Goal: Information Seeking & Learning: Find specific page/section

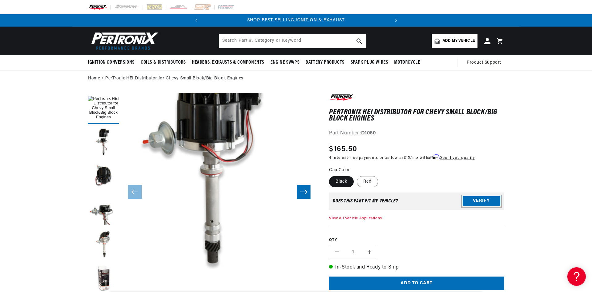
click at [495, 197] on button "Verify" at bounding box center [482, 201] width 38 height 10
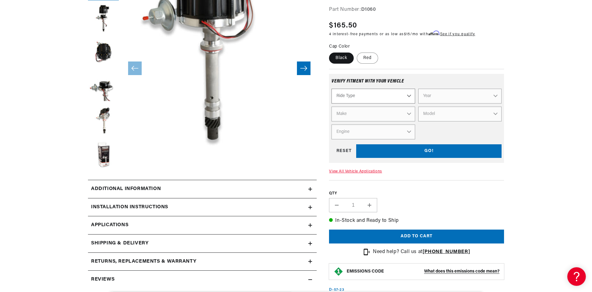
scroll to position [0, 187]
click at [395, 98] on select "Ride Type Automotive Agricultural Industrial Marine Motorcycle" at bounding box center [373, 96] width 83 height 15
select select "Automotive"
click at [332, 89] on select "Ride Type Automotive Agricultural Industrial Marine Motorcycle" at bounding box center [373, 96] width 83 height 15
select select "Automotive"
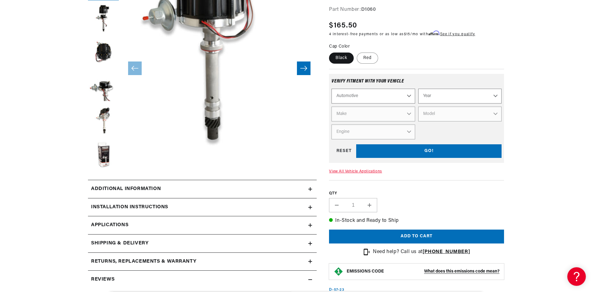
click at [437, 94] on select "Year 2026 2025 2024 2023 2022 2021 2020 2019 2018 2017 2016 2015 2014 2013 2012…" at bounding box center [460, 96] width 83 height 15
select select "1957"
click at [419, 89] on select "Year 2026 2025 2024 2023 2022 2021 2020 2019 2018 2017 2016 2015 2014 2013 2012…" at bounding box center [460, 96] width 83 height 15
select select "1957"
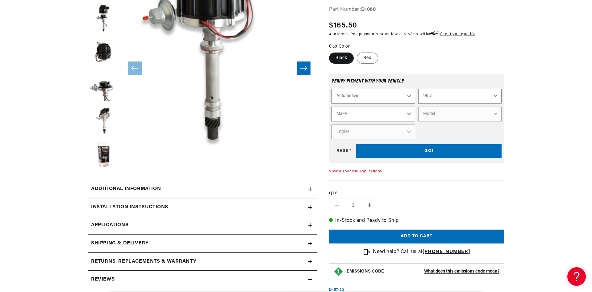
click at [395, 118] on select "Make Alfa Romeo Aston Martin Austin Healey Buick Cadillac Chevrolet Chrysler Do…" at bounding box center [373, 114] width 83 height 15
select select "Oldsmobile"
click at [332, 107] on select "Make Alfa Romeo Aston Martin Austin Healey Buick Cadillac Chevrolet Chrysler Do…" at bounding box center [373, 114] width 83 height 15
select select "Oldsmobile"
click at [441, 116] on select "Model 88 Fiesta Starfire Super 88" at bounding box center [460, 114] width 83 height 15
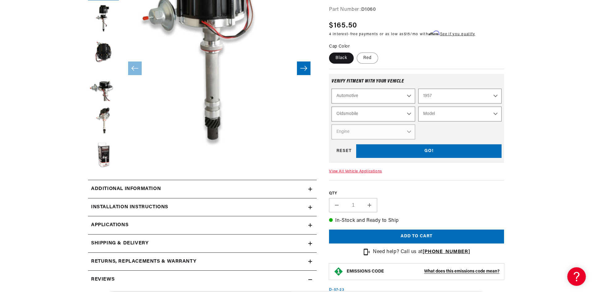
scroll to position [0, 187]
select select "88"
click at [419, 107] on select "Model 88 Fiesta Starfire Super 88" at bounding box center [460, 114] width 83 height 15
select select "88"
click at [404, 133] on select "Engine 6.1L" at bounding box center [373, 131] width 83 height 15
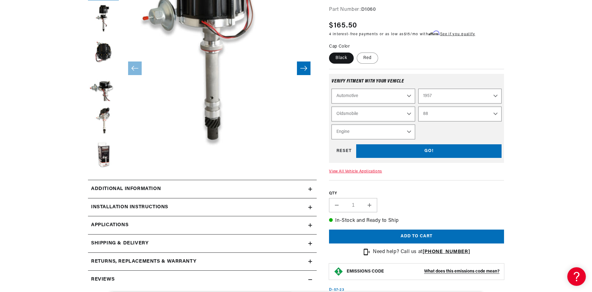
select select "6.1L"
click at [332, 124] on select "Engine 6.1L" at bounding box center [373, 131] width 83 height 15
select select "Engine"
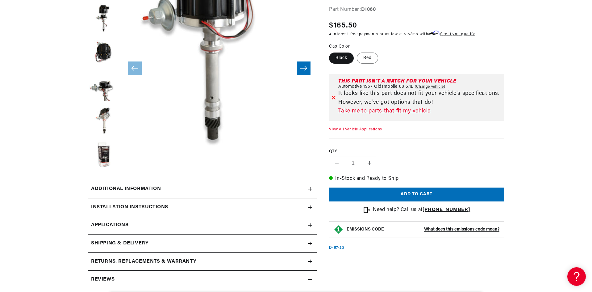
click at [359, 129] on link "View All Vehicle Applications" at bounding box center [355, 130] width 53 height 4
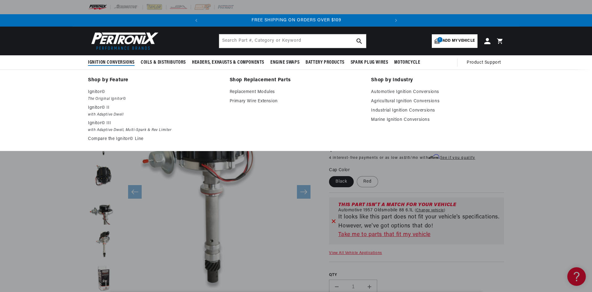
click at [116, 63] on span "Ignition Conversions" at bounding box center [111, 62] width 47 height 6
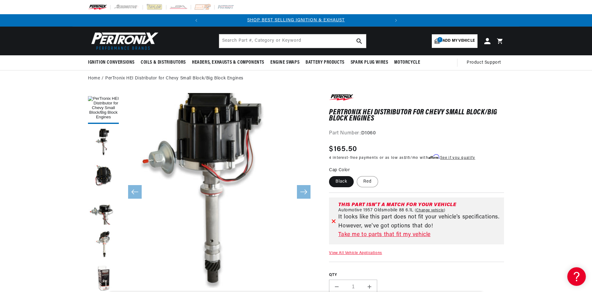
click at [440, 40] on span "1" at bounding box center [440, 39] width 5 height 5
select select "Year"
select select "Make"
select select "Model"
select select "Engine"
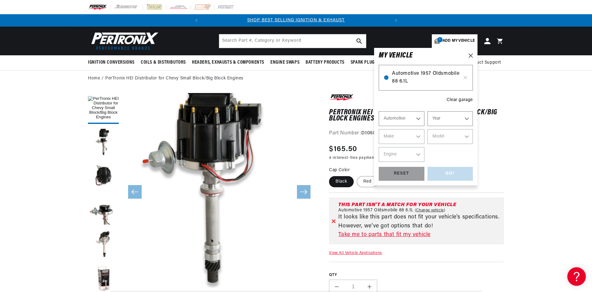
click at [432, 82] on span "Automotive 1957 Oldsmobile 88 6.1L" at bounding box center [426, 78] width 68 height 16
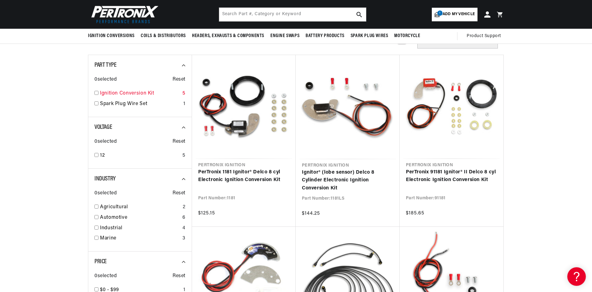
scroll to position [0, 187]
click at [95, 93] on input "checkbox" at bounding box center [97, 93] width 4 height 4
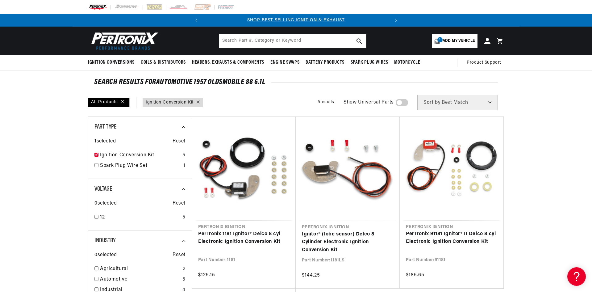
click at [198, 102] on icon at bounding box center [198, 101] width 3 height 3
checkbox input "false"
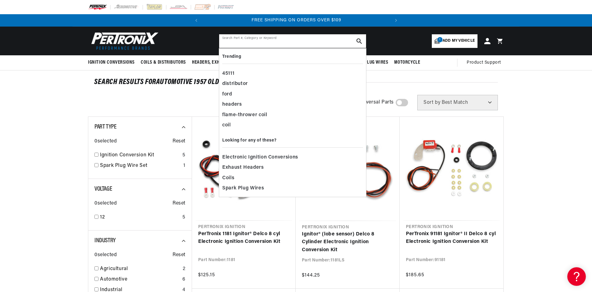
click at [268, 40] on input "text" at bounding box center [292, 41] width 147 height 14
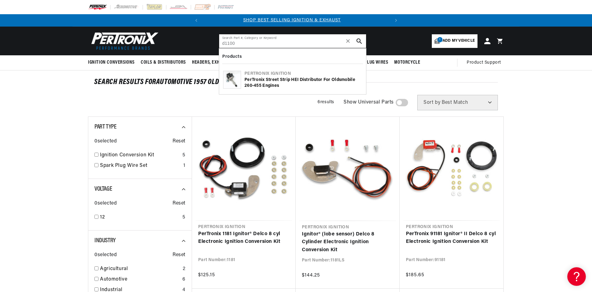
scroll to position [0, 0]
type input "d1100"
click at [266, 78] on div "PerTronix Street Strip HEI Distributor for Oldsmobile 260-455 Engines" at bounding box center [304, 83] width 118 height 12
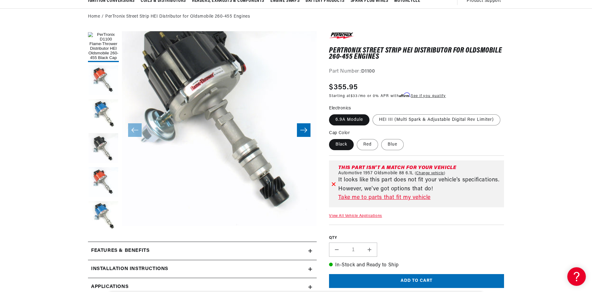
scroll to position [0, 187]
click at [356, 198] on link "Take me to parts that fit my vehicle" at bounding box center [420, 197] width 163 height 9
